Goal: Task Accomplishment & Management: Manage account settings

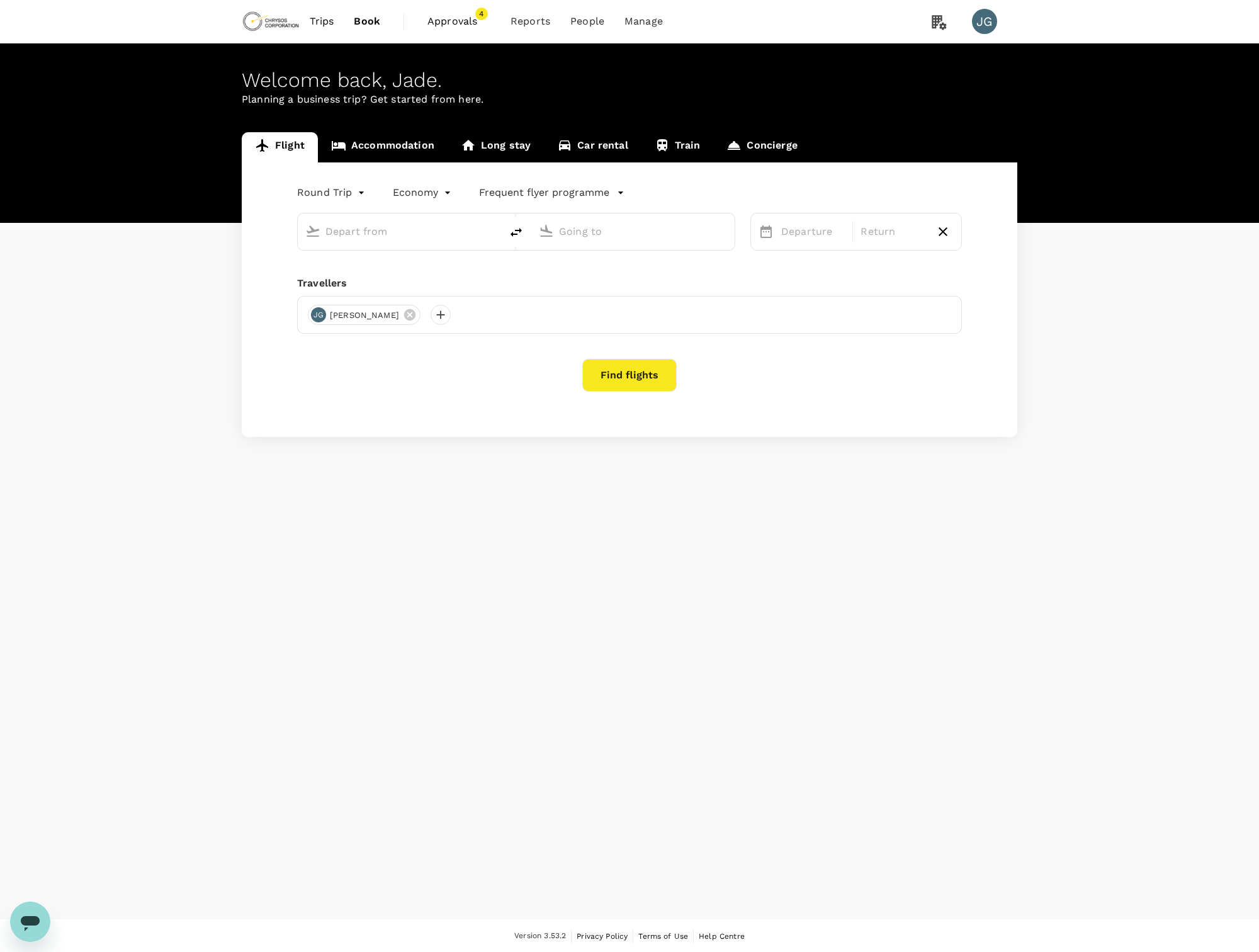
type input "business"
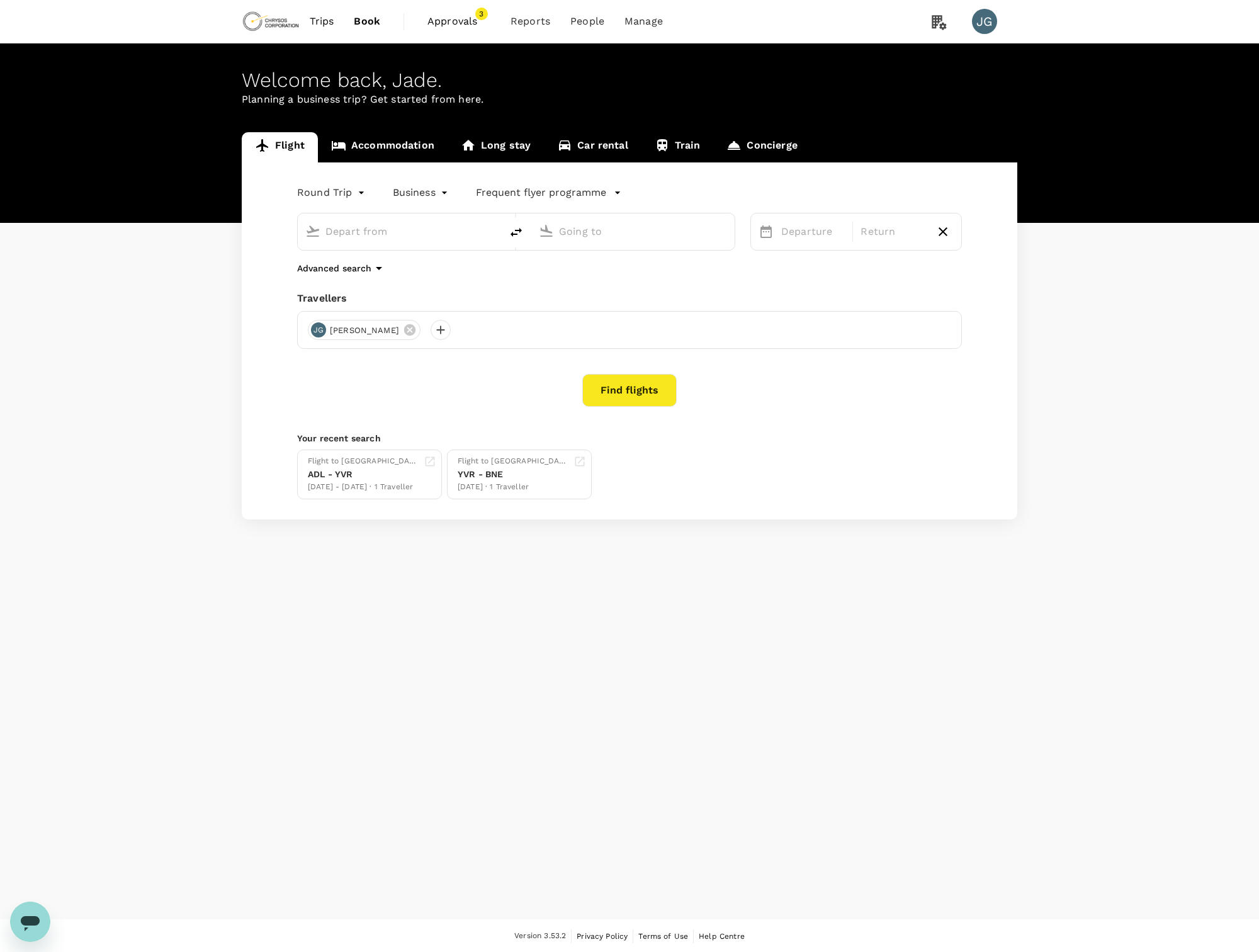
type input "Vancouver Intl (YVR)"
type input "[GEOGRAPHIC_DATA], [GEOGRAPHIC_DATA] (any)"
type input "Vancouver Intl (YVR)"
type input "[GEOGRAPHIC_DATA], [GEOGRAPHIC_DATA] (any)"
click at [462, 17] on span "Approvals" at bounding box center [459, 21] width 63 height 15
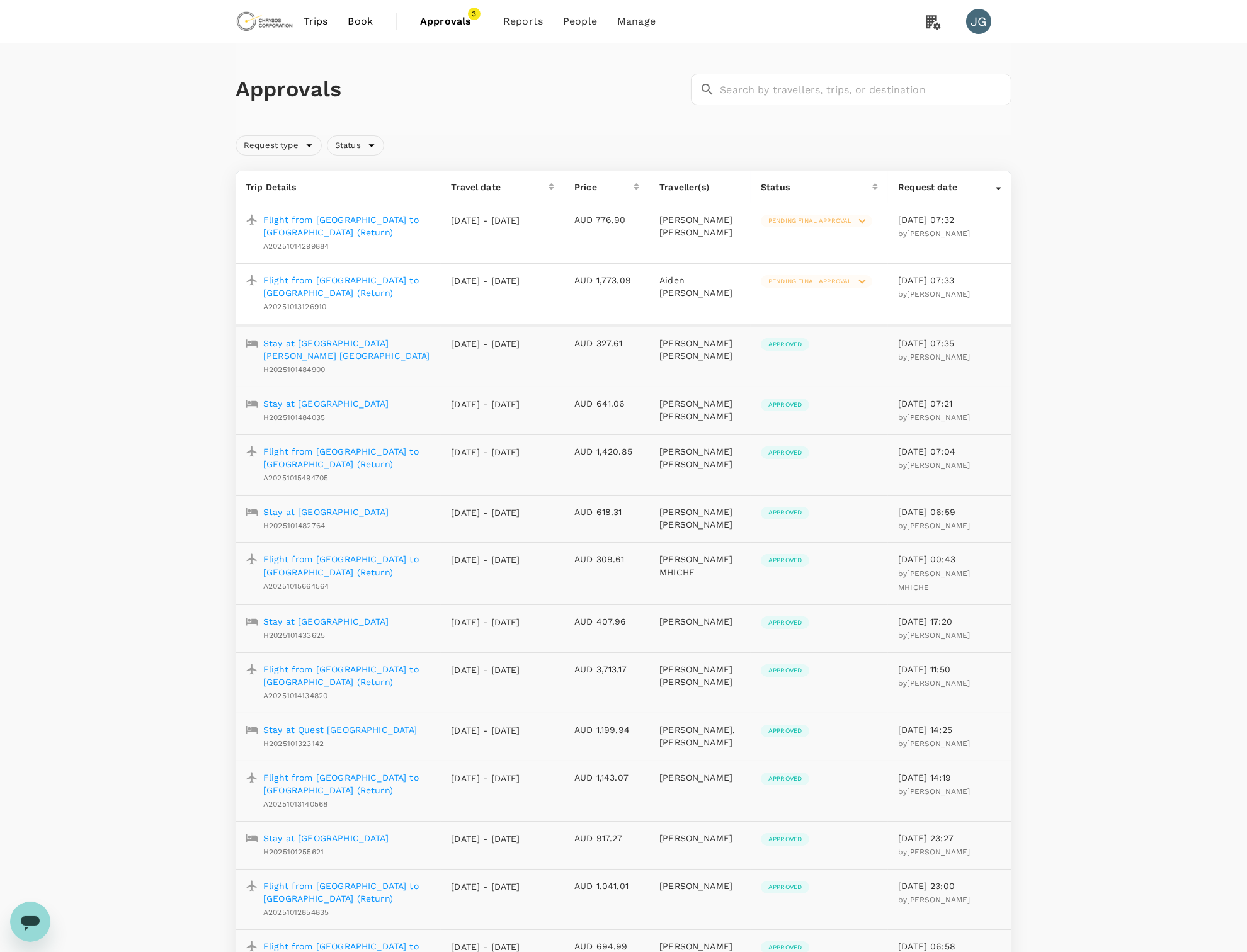
click at [866, 225] on icon at bounding box center [862, 220] width 14 height 14
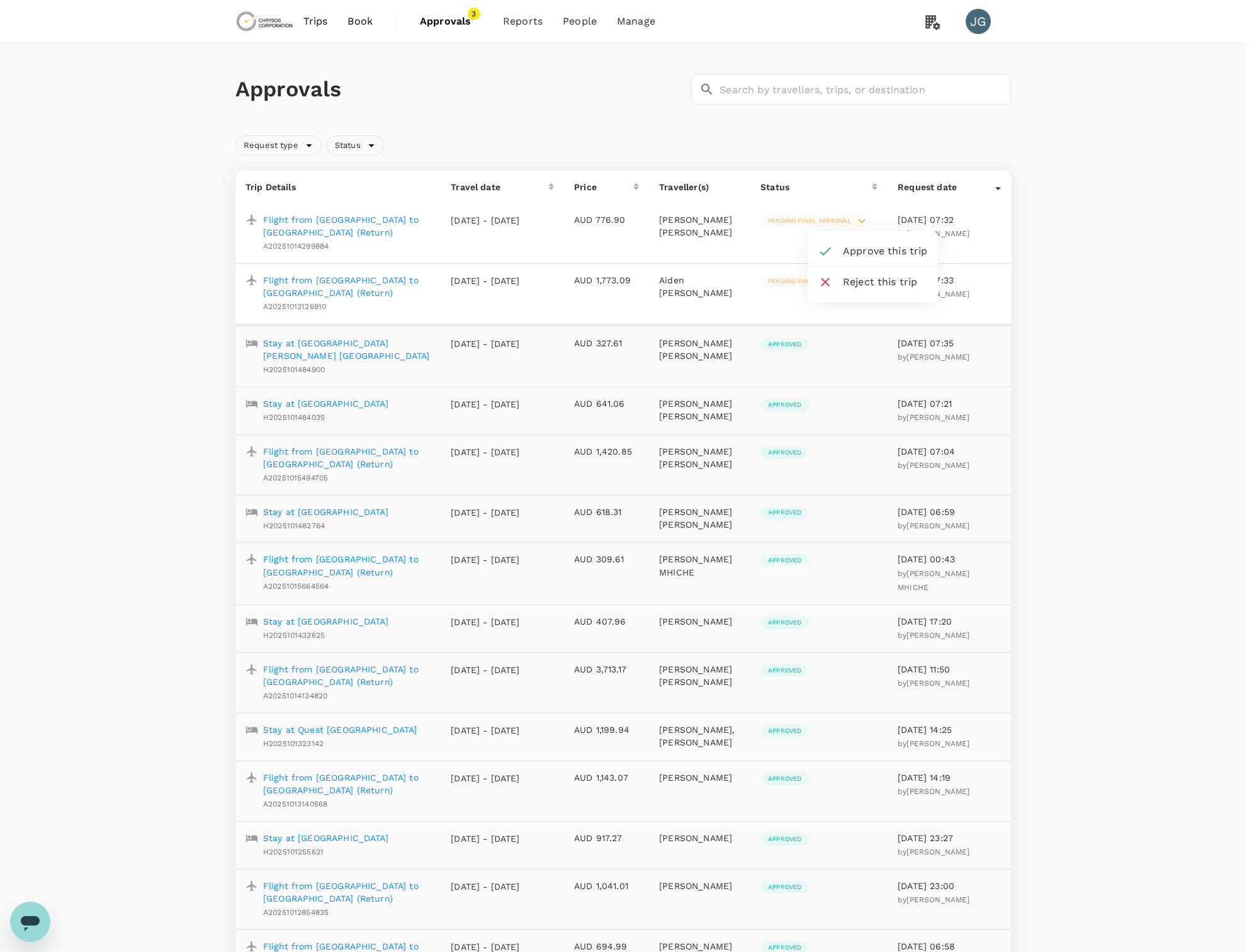
click at [891, 256] on span "Approve this trip" at bounding box center [885, 251] width 85 height 15
